Goal: Transaction & Acquisition: Obtain resource

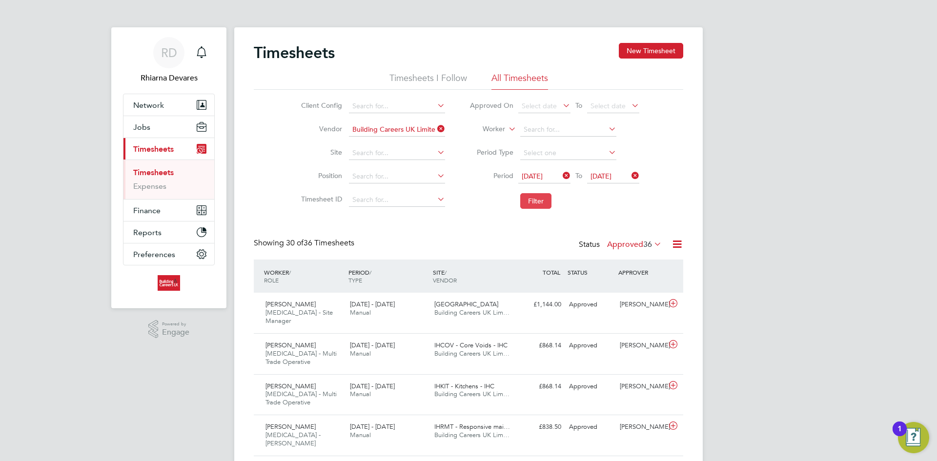
click at [535, 194] on button "Filter" at bounding box center [535, 201] width 31 height 16
click at [163, 205] on button "Finance" at bounding box center [168, 210] width 91 height 21
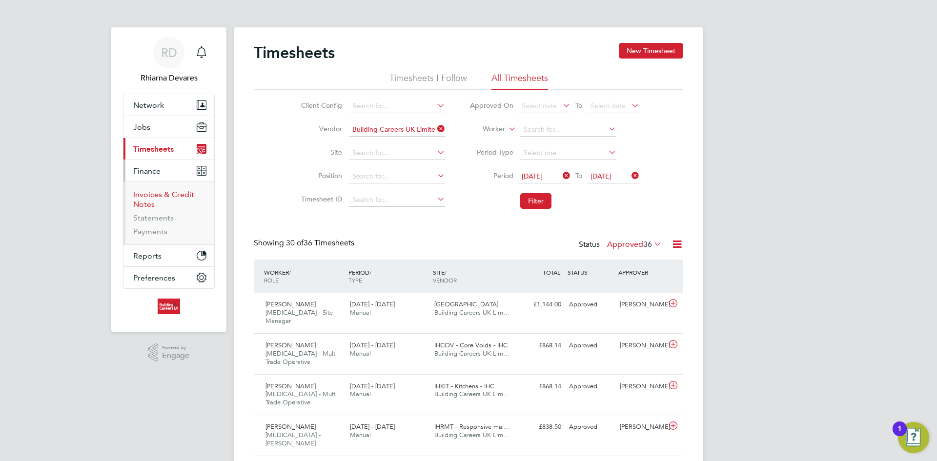
click at [159, 196] on link "Invoices & Credit Notes" at bounding box center [163, 199] width 61 height 19
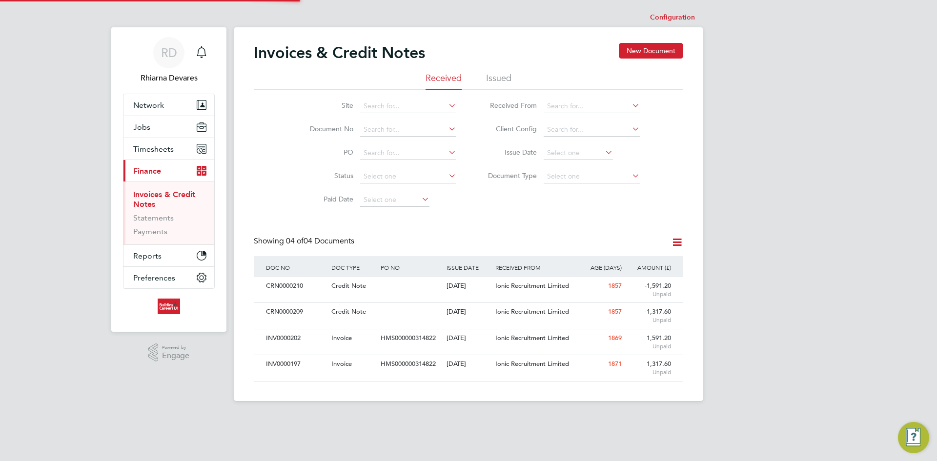
scroll to position [19, 66]
click at [497, 80] on li "Issued" at bounding box center [498, 81] width 25 height 18
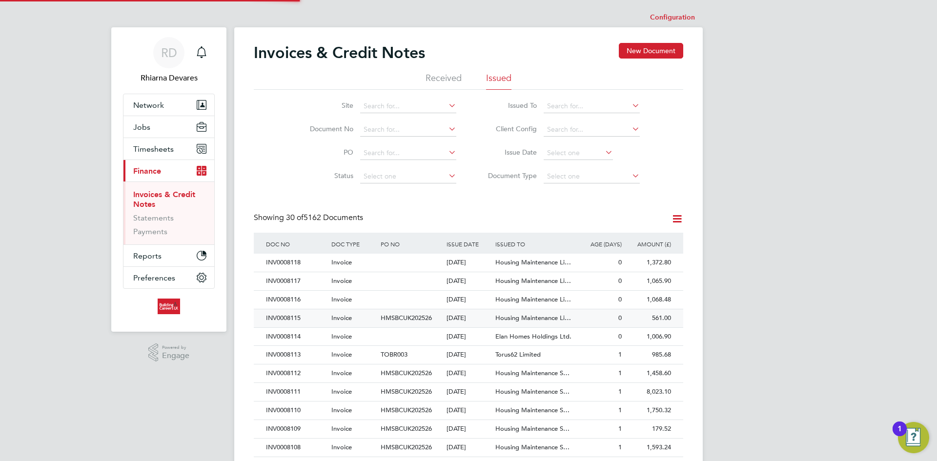
scroll to position [19, 66]
click at [488, 335] on div "[DATE]" at bounding box center [468, 337] width 49 height 18
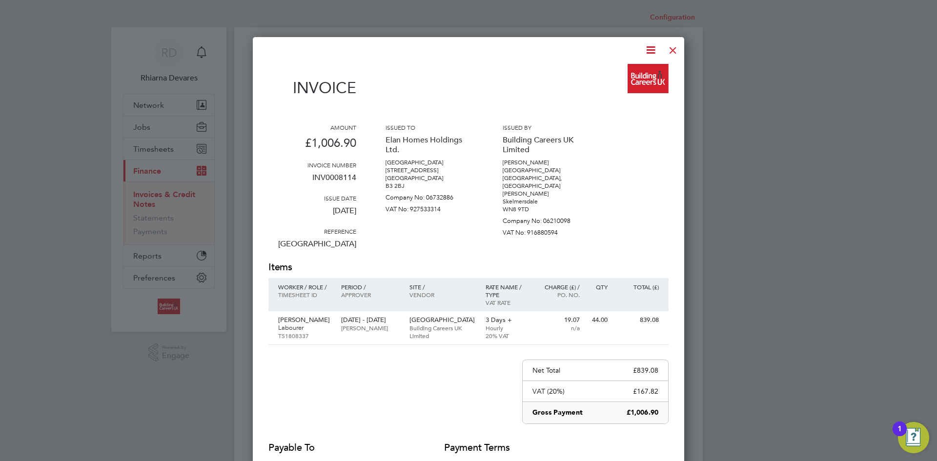
click at [651, 47] on icon at bounding box center [650, 50] width 12 height 12
drag, startPoint x: 642, startPoint y: 70, endPoint x: 651, endPoint y: 68, distance: 9.5
click at [642, 70] on li "Download Invoice" at bounding box center [620, 73] width 67 height 14
drag, startPoint x: 677, startPoint y: 46, endPoint x: 616, endPoint y: 108, distance: 86.9
click at [677, 46] on div at bounding box center [673, 48] width 18 height 18
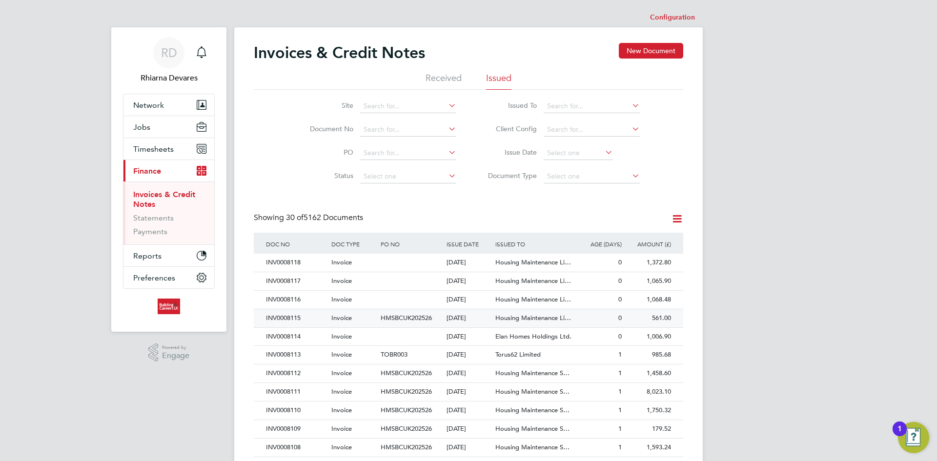
drag, startPoint x: 311, startPoint y: 316, endPoint x: 325, endPoint y: 310, distance: 15.1
click at [311, 316] on div "INV0008115" at bounding box center [295, 318] width 65 height 18
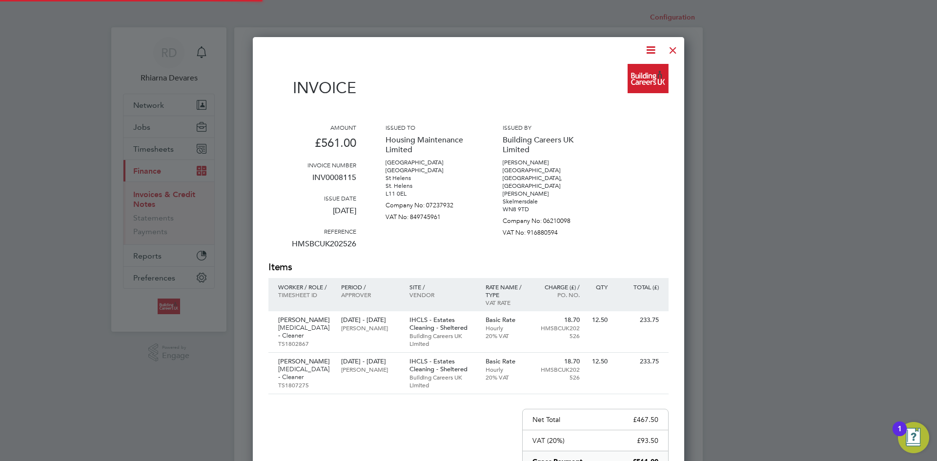
click at [648, 48] on icon at bounding box center [650, 50] width 12 height 12
click at [635, 68] on li "Download Invoice" at bounding box center [620, 73] width 67 height 14
click at [676, 46] on div at bounding box center [673, 48] width 18 height 18
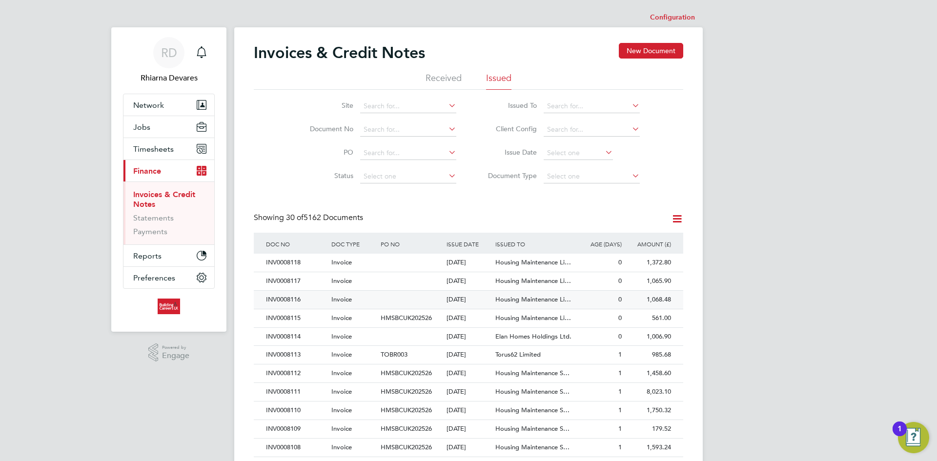
click at [313, 299] on div "INV0008116" at bounding box center [295, 300] width 65 height 18
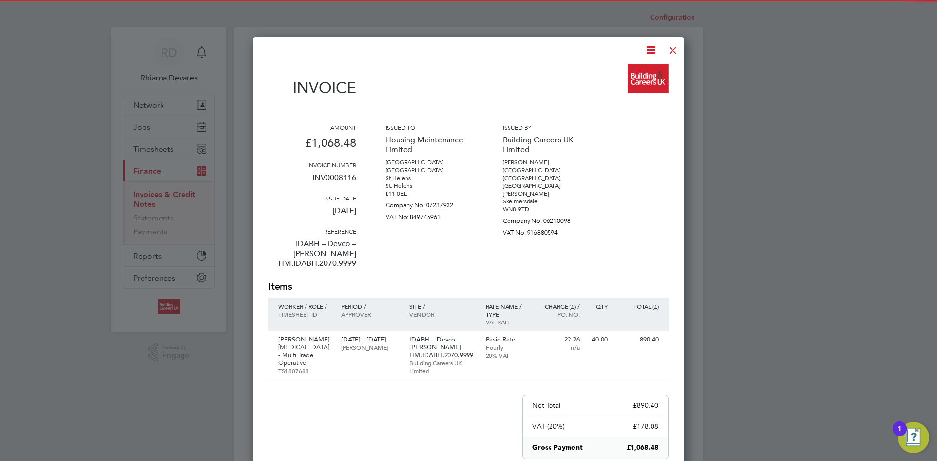
click at [652, 47] on icon at bounding box center [650, 50] width 12 height 12
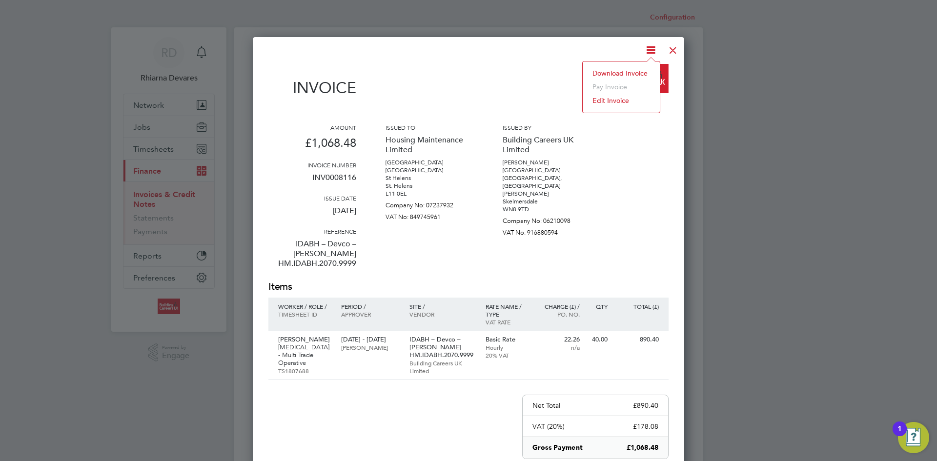
drag, startPoint x: 637, startPoint y: 69, endPoint x: 657, endPoint y: 61, distance: 21.5
click at [637, 68] on li "Download Invoice" at bounding box center [620, 73] width 67 height 14
click at [668, 48] on div at bounding box center [673, 48] width 18 height 18
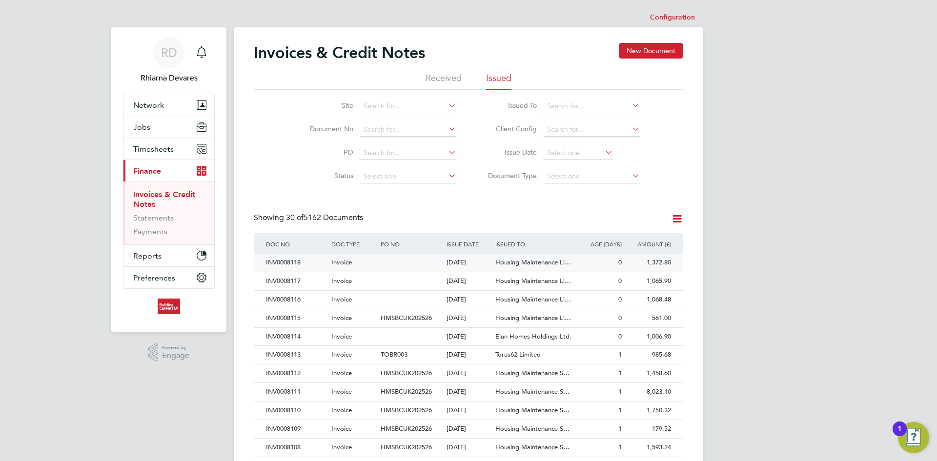
drag, startPoint x: 315, startPoint y: 281, endPoint x: 388, endPoint y: 260, distance: 75.6
click at [315, 281] on div "INV0008117" at bounding box center [295, 281] width 65 height 18
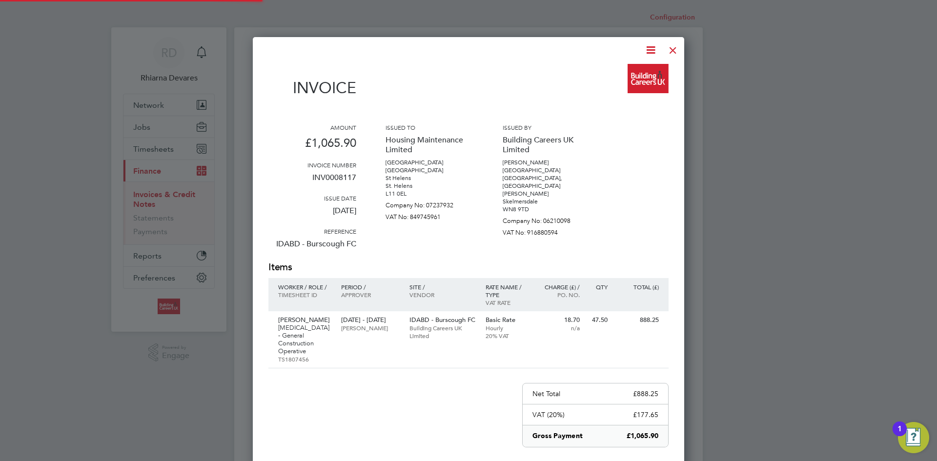
click at [651, 47] on icon at bounding box center [650, 50] width 12 height 12
click at [635, 70] on li "Download Invoice" at bounding box center [620, 73] width 67 height 14
click at [674, 49] on div at bounding box center [673, 48] width 18 height 18
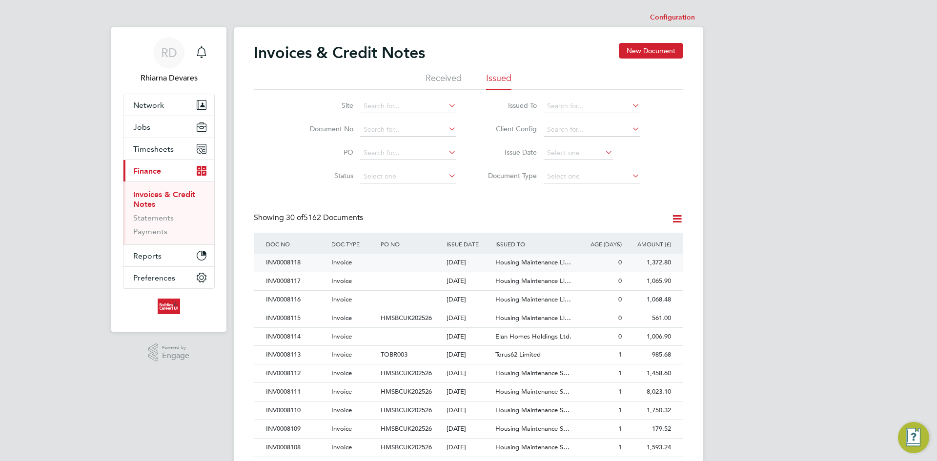
click at [310, 260] on div "INV0008118" at bounding box center [295, 263] width 65 height 18
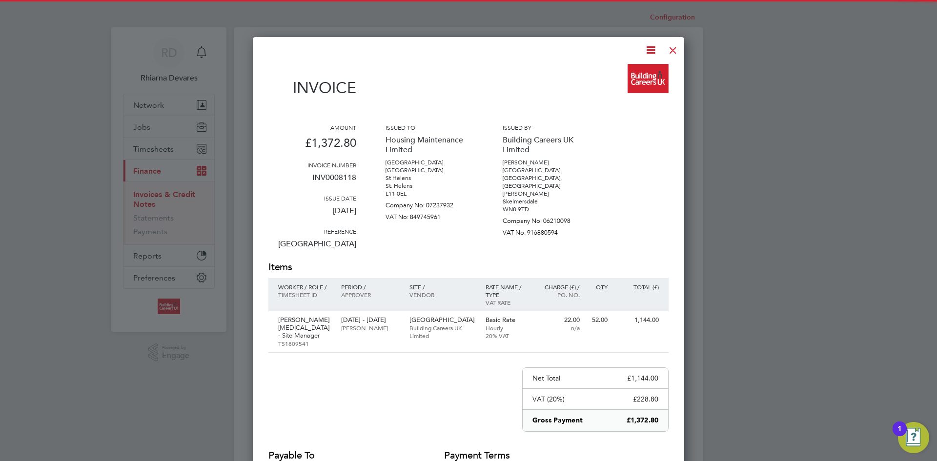
click at [646, 52] on icon at bounding box center [650, 50] width 12 height 12
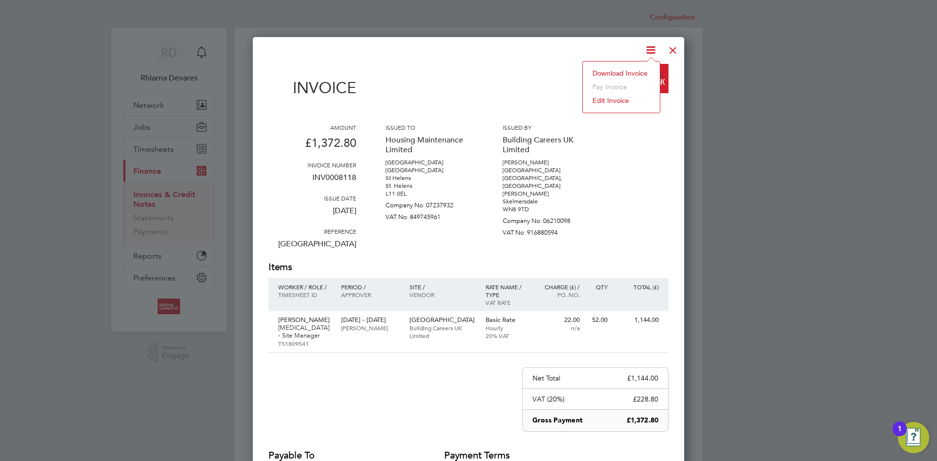
click at [626, 71] on li "Download Invoice" at bounding box center [620, 73] width 67 height 14
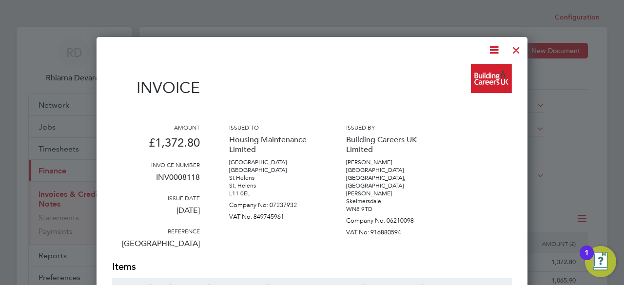
scroll to position [19, 66]
